Goal: Transaction & Acquisition: Book appointment/travel/reservation

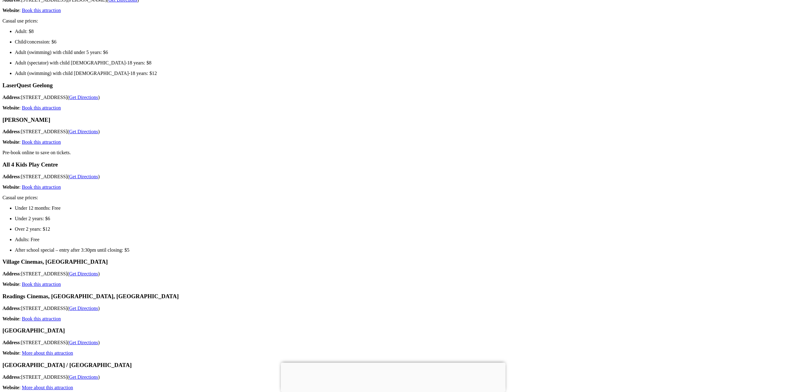
scroll to position [5218, 0]
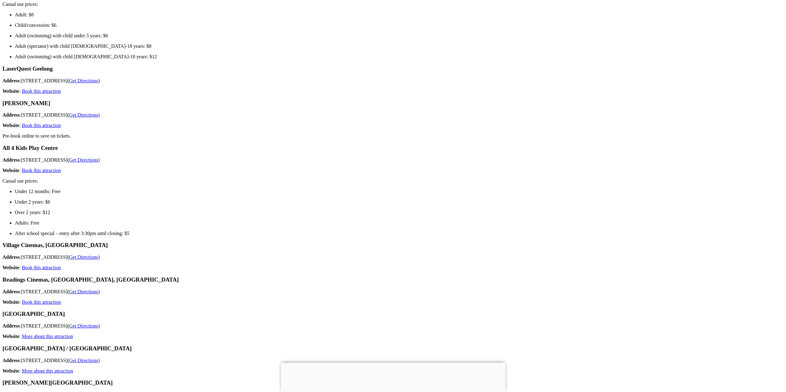
drag, startPoint x: 454, startPoint y: 148, endPoint x: 739, endPoint y: 139, distance: 284.8
drag, startPoint x: 57, startPoint y: 40, endPoint x: 103, endPoint y: 35, distance: 46.6
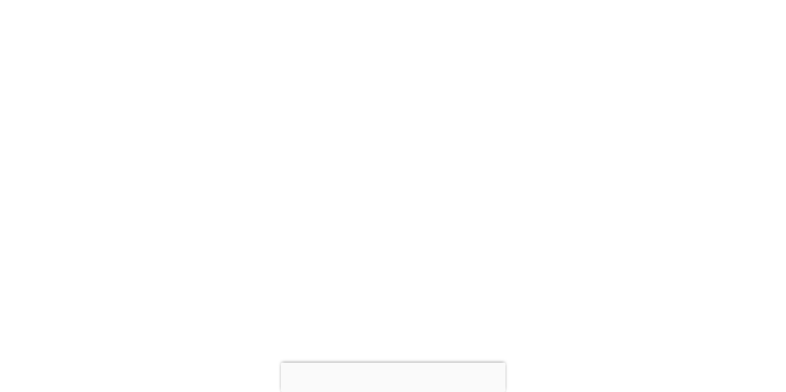
scroll to position [7627, 0]
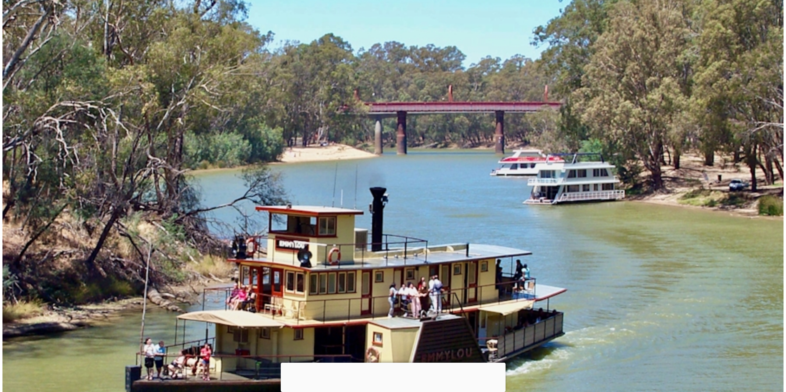
drag, startPoint x: 380, startPoint y: 98, endPoint x: 656, endPoint y: 123, distance: 277.1
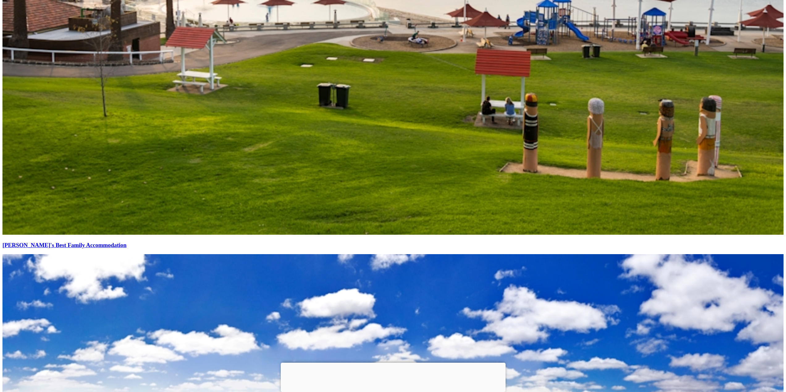
scroll to position [12968, 0]
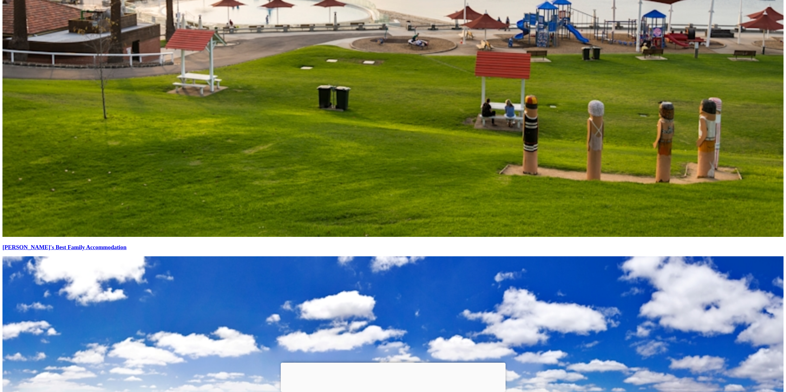
drag, startPoint x: 332, startPoint y: 122, endPoint x: 487, endPoint y: 120, distance: 154.4
drag, startPoint x: 297, startPoint y: 131, endPoint x: 376, endPoint y: 127, distance: 79.1
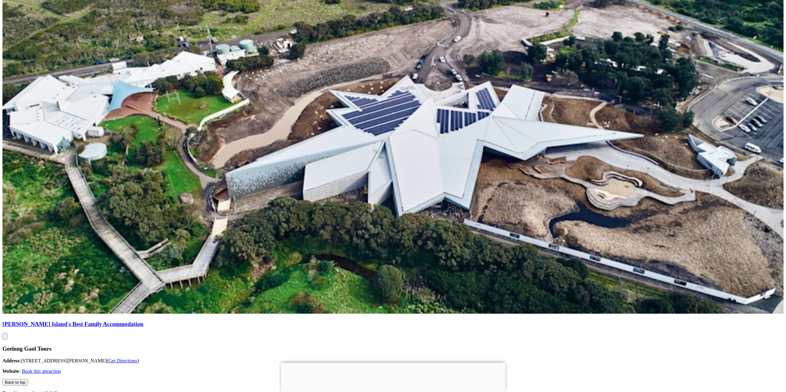
scroll to position [13895, 0]
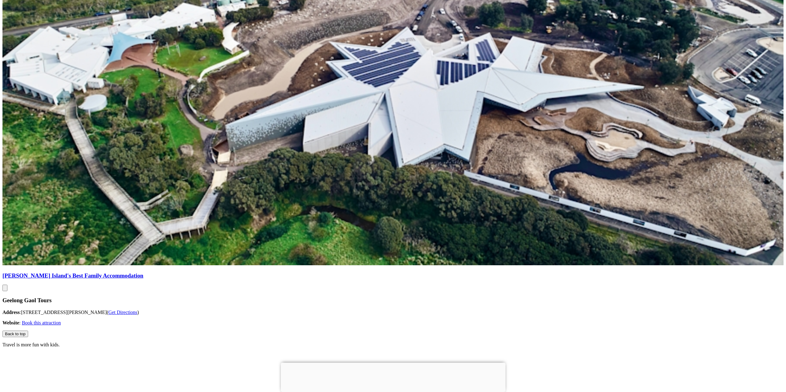
scroll to position [14478, 0]
